Goal: Task Accomplishment & Management: Manage account settings

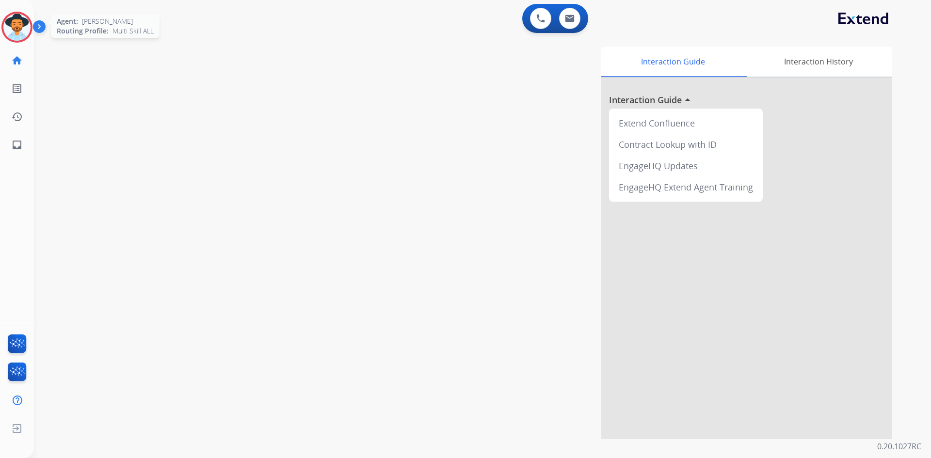
click at [16, 29] on img at bounding box center [16, 27] width 27 height 27
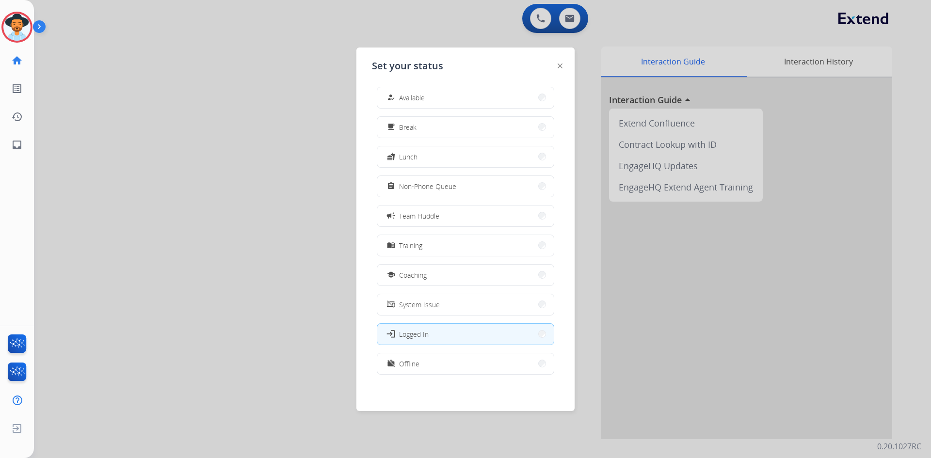
scroll to position [3, 0]
click at [403, 367] on span "Offline" at bounding box center [409, 363] width 20 height 10
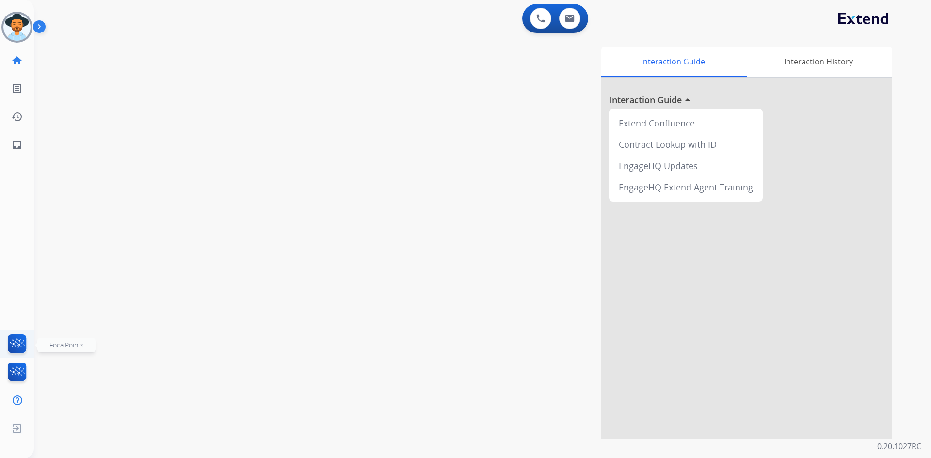
click at [20, 348] on img at bounding box center [17, 346] width 23 height 22
